Goal: Information Seeking & Learning: Understand process/instructions

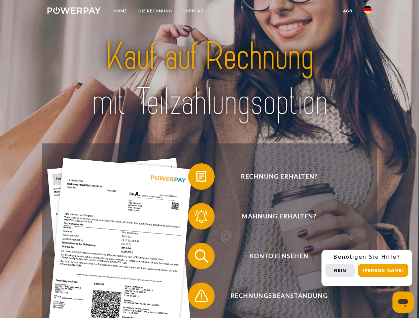
click at [74, 12] on img at bounding box center [73, 10] width 53 height 7
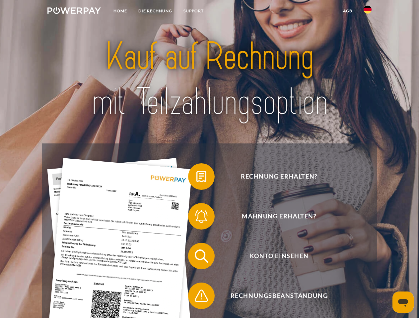
click at [367, 12] on img at bounding box center [367, 10] width 8 height 8
click at [347, 11] on link "agb" at bounding box center [347, 11] width 21 height 12
click at [196, 178] on span at bounding box center [191, 176] width 33 height 33
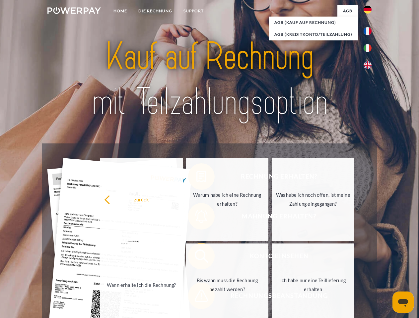
click at [196, 218] on link "Warum habe ich eine Rechnung erhalten?" at bounding box center [227, 199] width 83 height 83
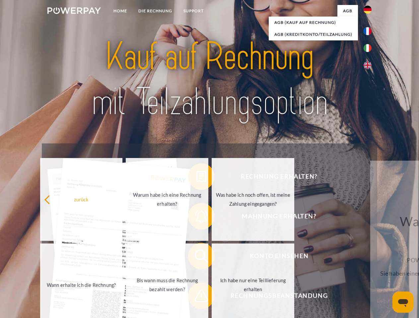
click at [212, 258] on link "Ich habe nur eine Teillieferung erhalten" at bounding box center [253, 285] width 83 height 83
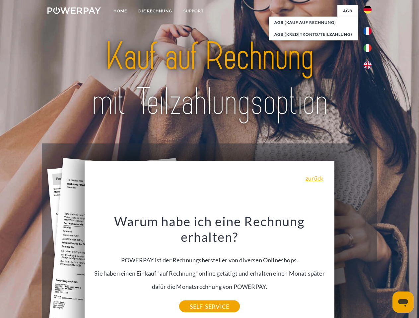
click at [196, 297] on div "Warum habe ich eine Rechnung erhalten? POWERPAY ist der Rechnungshersteller von…" at bounding box center [210, 260] width 242 height 93
click at [369, 268] on div "Rechnung erhalten? Mahnung erhalten? Konto einsehen" at bounding box center [209, 276] width 335 height 265
click at [353, 270] on span "Konto einsehen" at bounding box center [279, 256] width 162 height 27
click at [385, 271] on header "Home DIE RECHNUNG SUPPORT" at bounding box center [209, 229] width 419 height 458
